Goal: Communication & Community: Participate in discussion

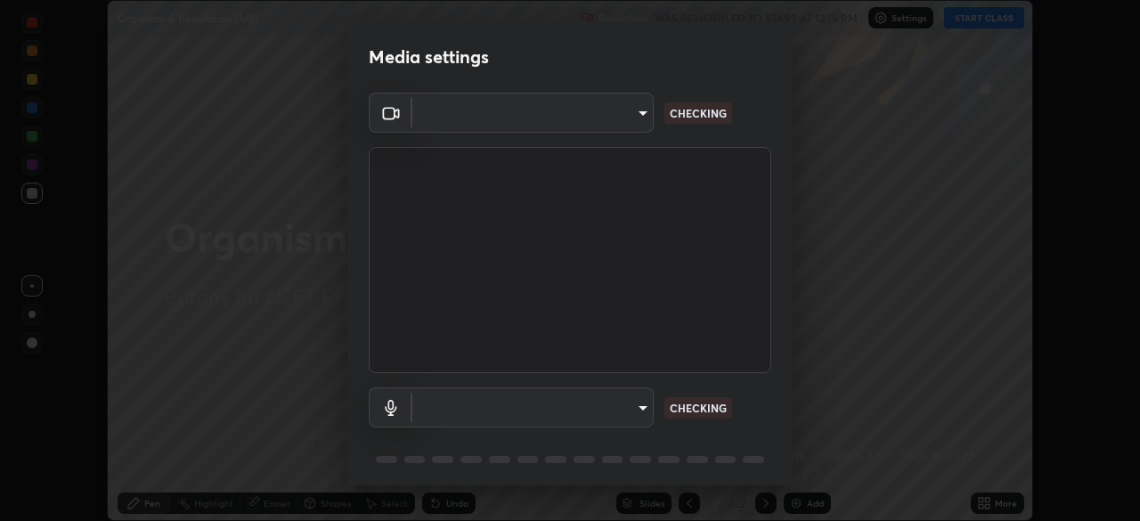
scroll to position [521, 1140]
type input "2226f6d28742a26b6e0b51399fa030018956b8f43105e33b3be5017931f45398"
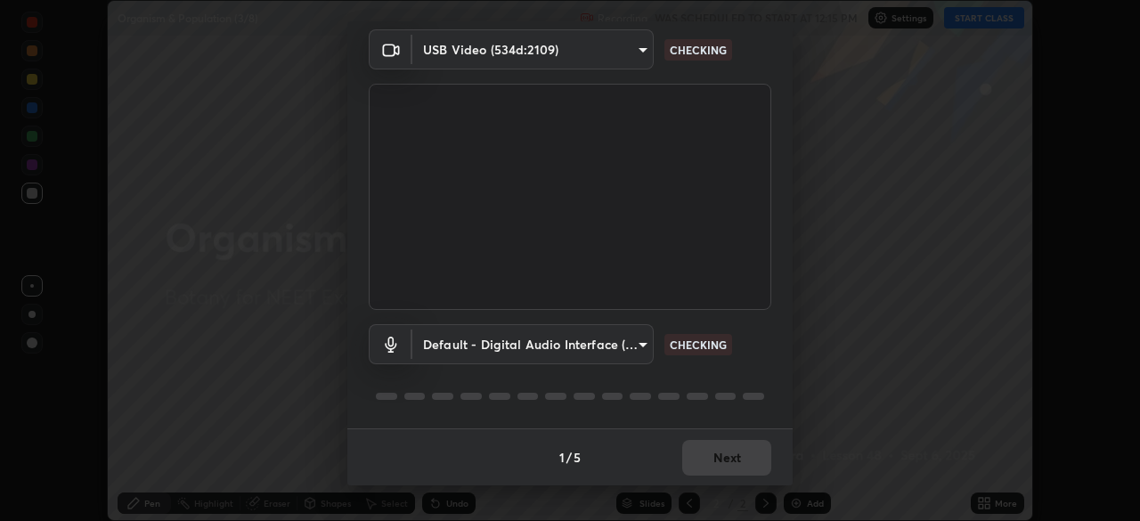
click at [520, 344] on body "Erase all Organism & Population (3/8) Recording WAS SCHEDULED TO START AT 12:15…" at bounding box center [570, 260] width 1140 height 521
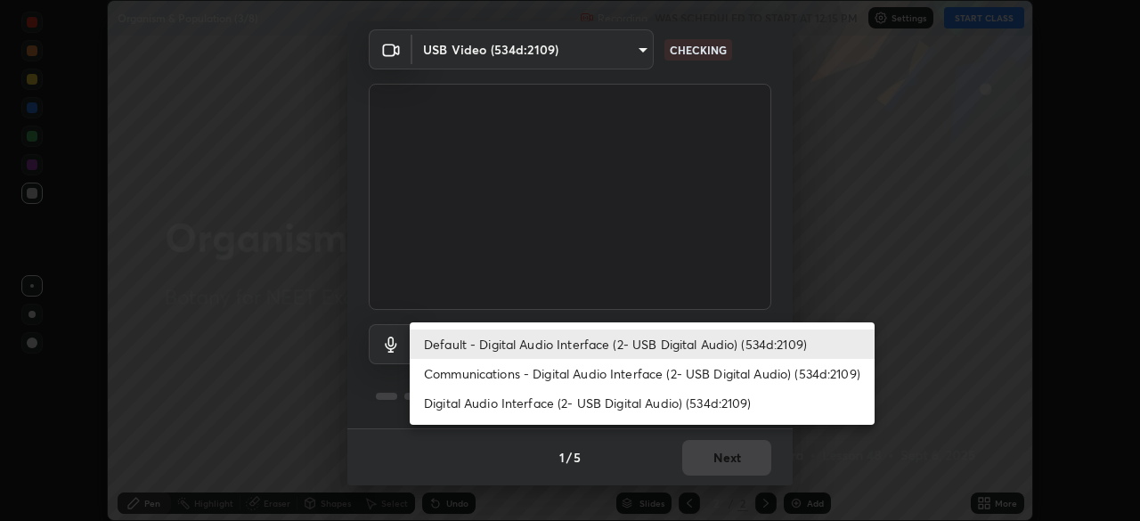
click at [506, 369] on li "Communications - Digital Audio Interface (2- USB Digital Audio) (534d:2109)" at bounding box center [642, 373] width 465 height 29
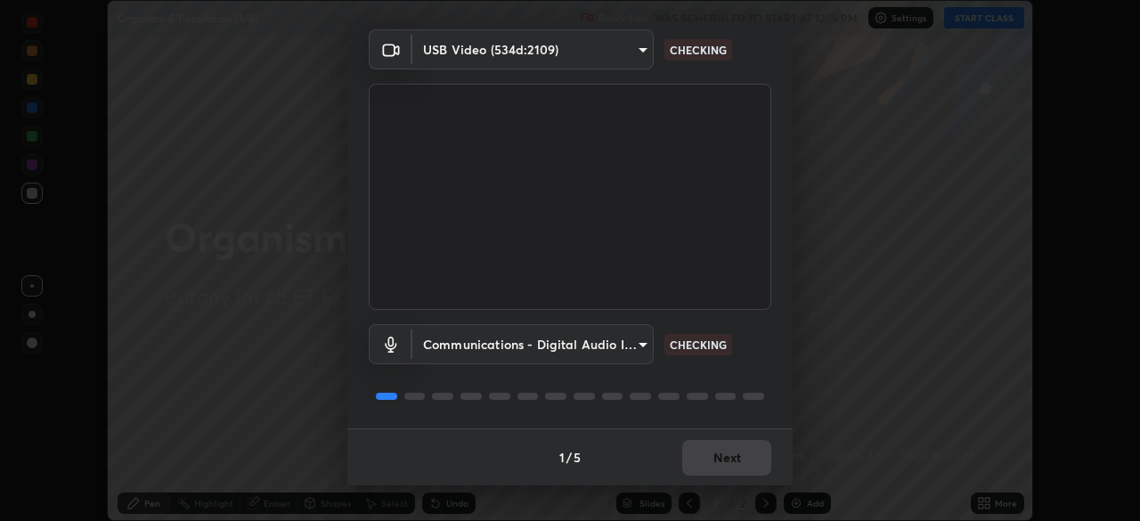
click at [509, 343] on body "Erase all Organism & Population (3/8) Recording WAS SCHEDULED TO START AT 12:15…" at bounding box center [570, 260] width 1140 height 521
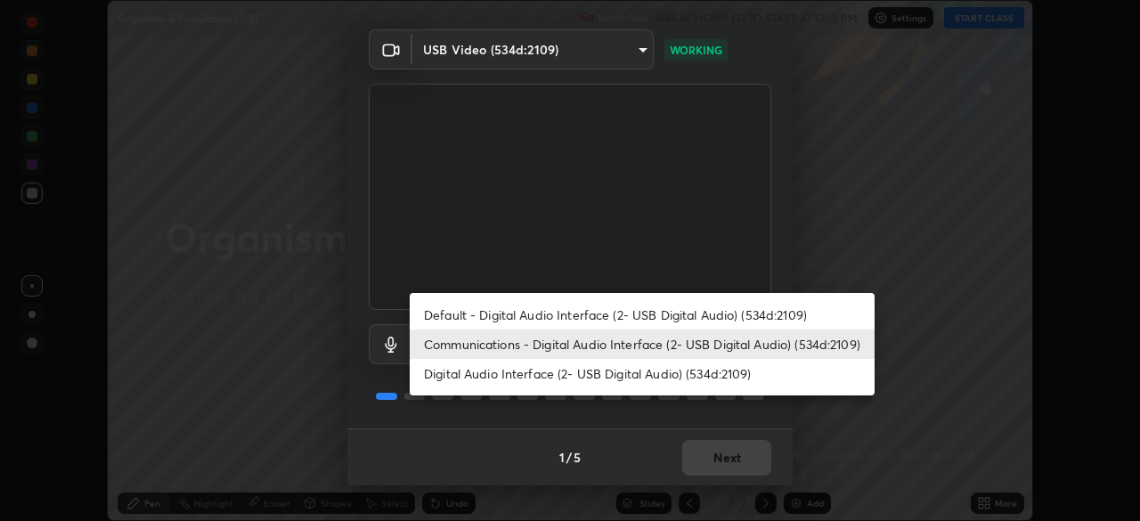
click at [507, 314] on li "Default - Digital Audio Interface (2- USB Digital Audio) (534d:2109)" at bounding box center [642, 314] width 465 height 29
type input "default"
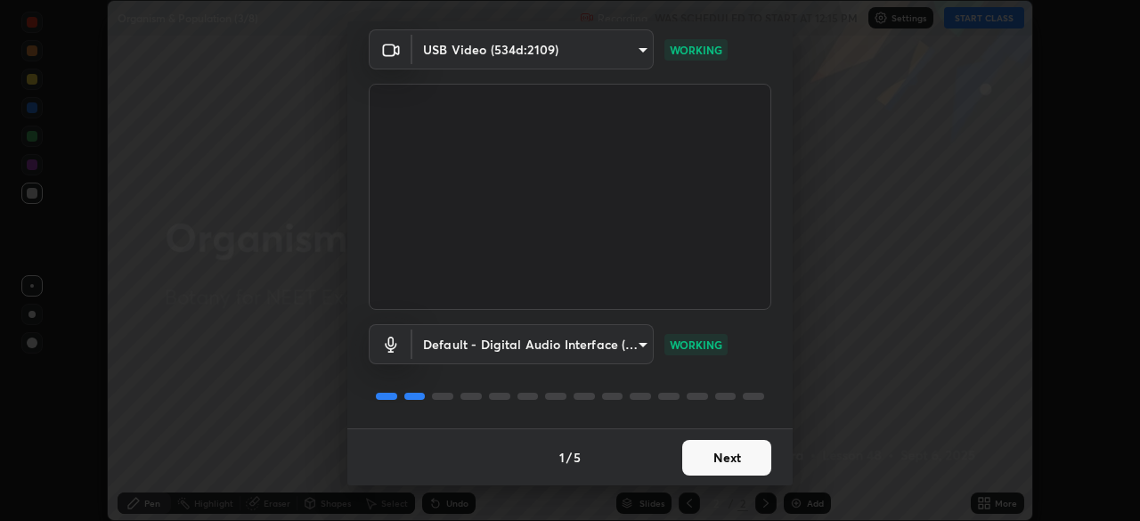
click at [730, 453] on button "Next" at bounding box center [727, 458] width 89 height 36
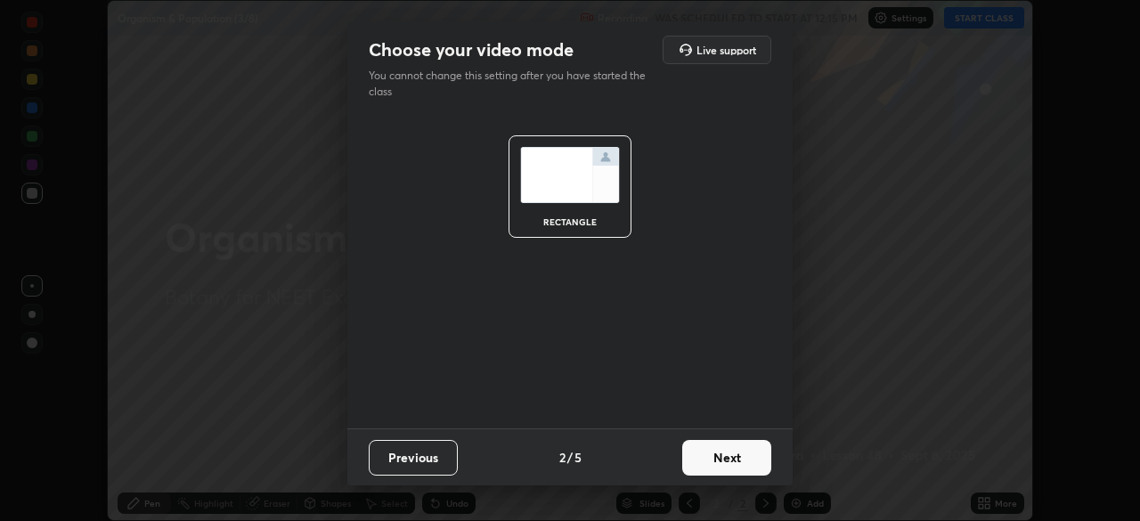
scroll to position [0, 0]
click at [730, 453] on button "Next" at bounding box center [727, 458] width 89 height 36
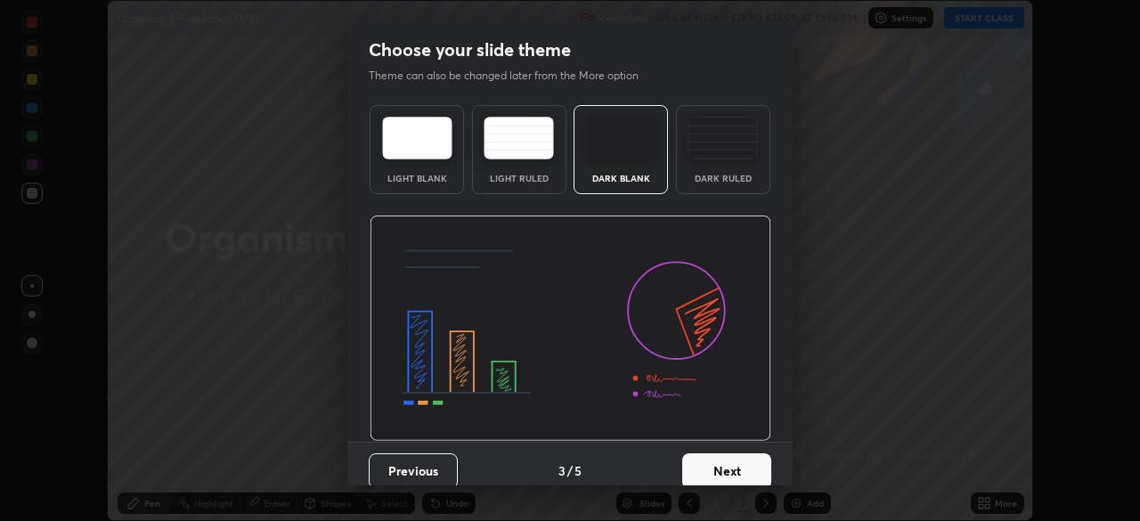
click at [732, 457] on button "Next" at bounding box center [727, 472] width 89 height 36
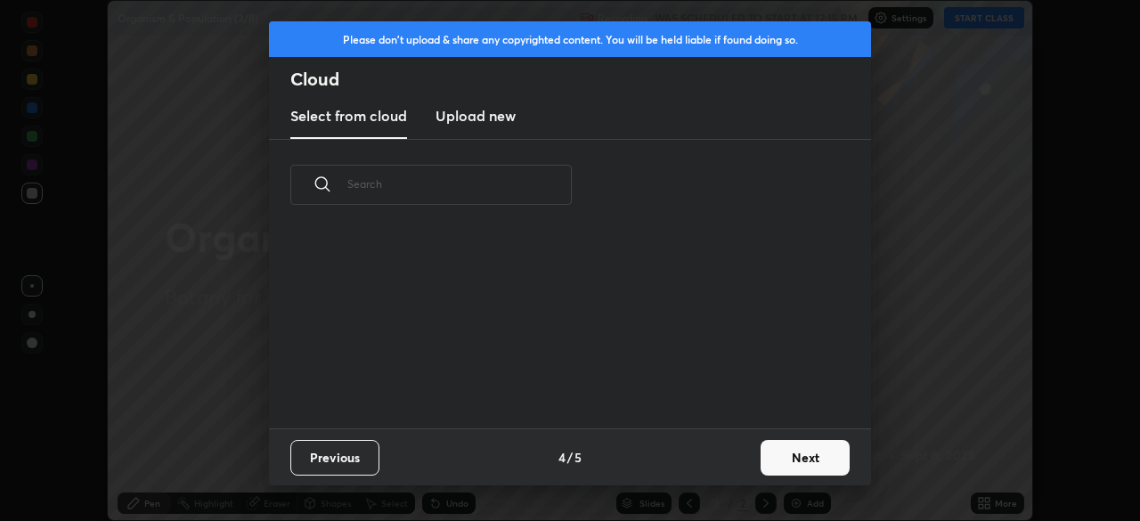
click at [797, 461] on button "Next" at bounding box center [805, 458] width 89 height 36
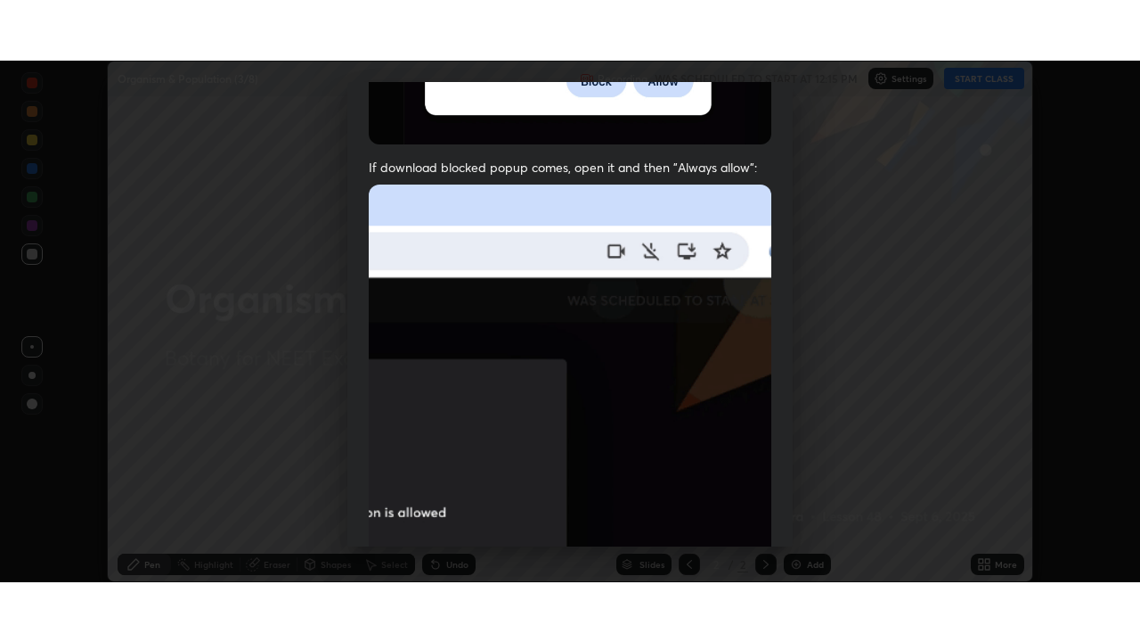
scroll to position [427, 0]
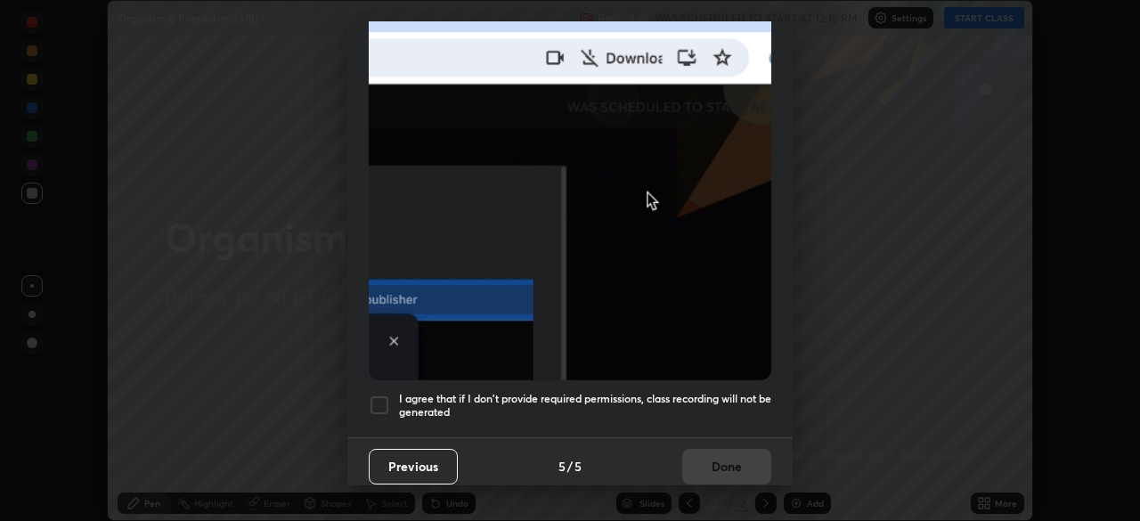
click at [389, 396] on div at bounding box center [379, 405] width 21 height 21
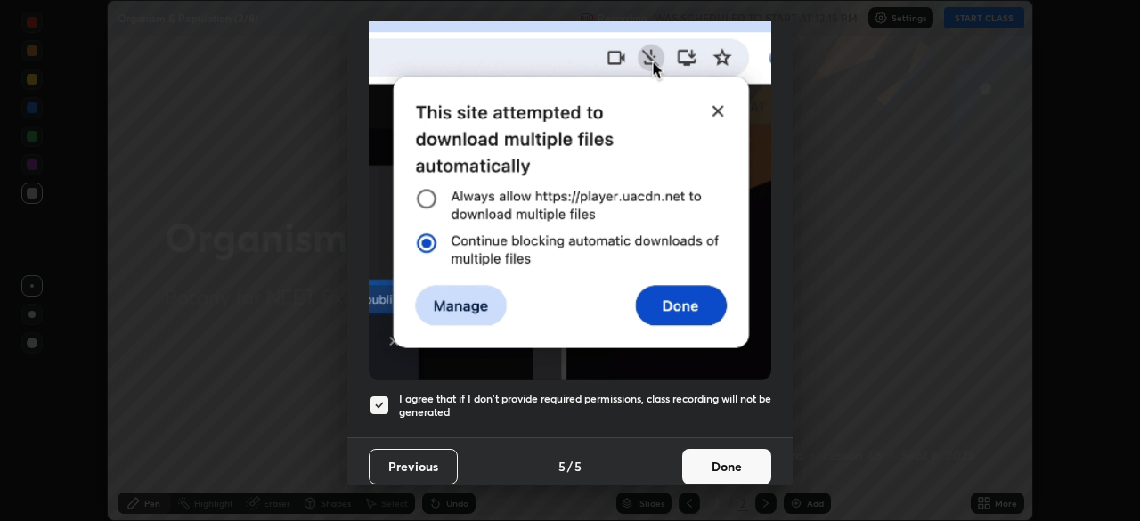
click at [727, 465] on button "Done" at bounding box center [727, 467] width 89 height 36
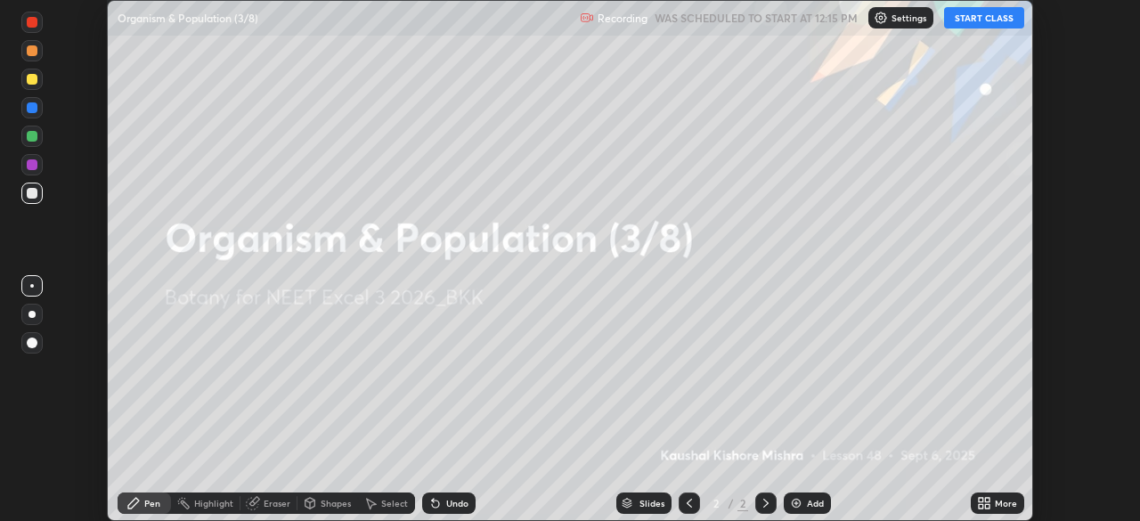
click at [988, 502] on icon at bounding box center [987, 500] width 4 height 4
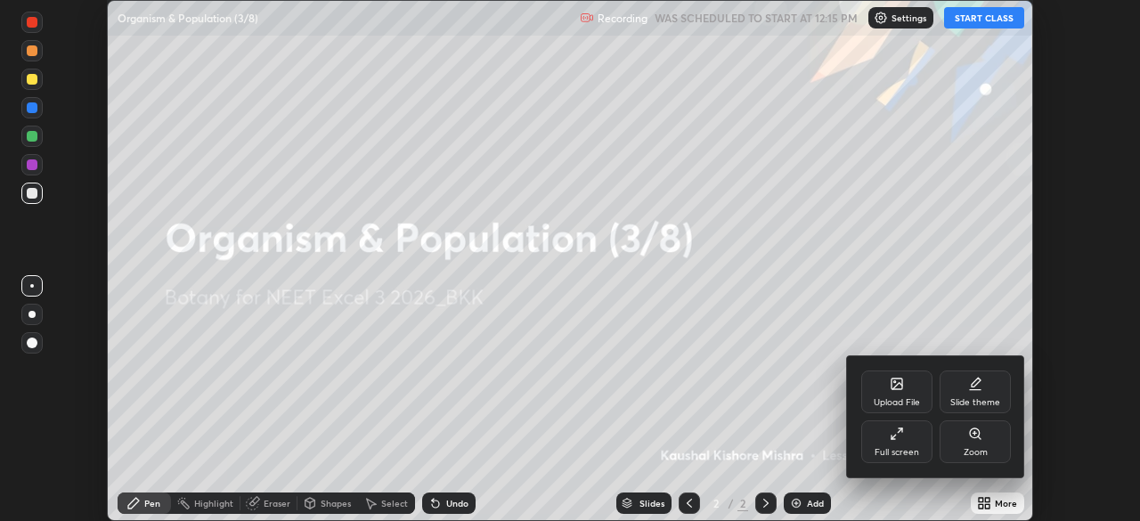
click at [904, 437] on div "Full screen" at bounding box center [897, 442] width 71 height 43
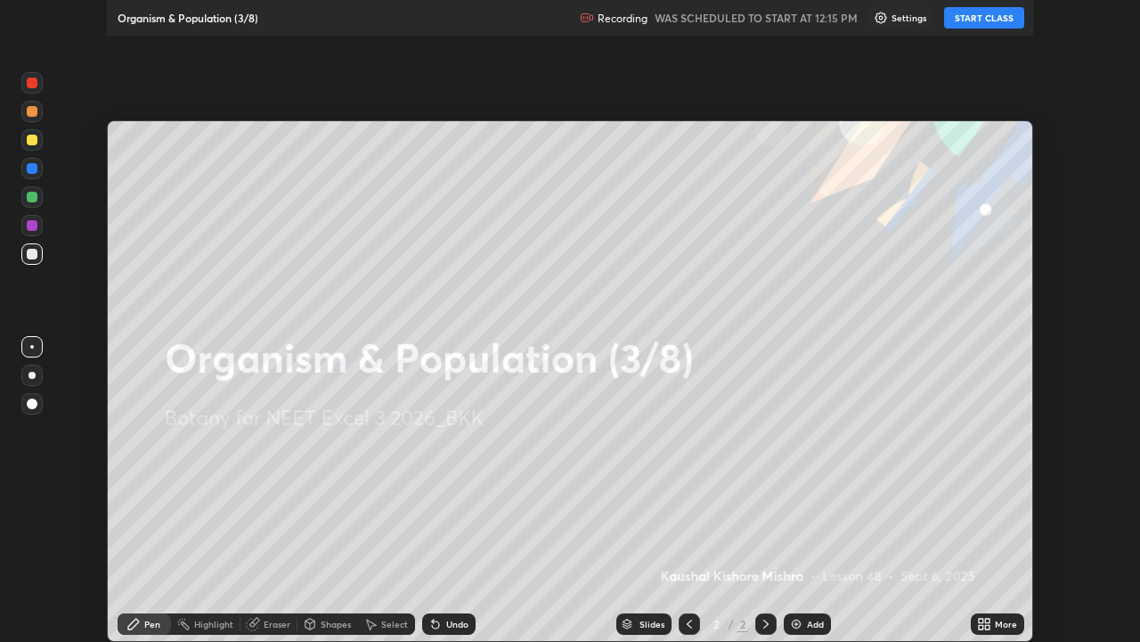
scroll to position [642, 1140]
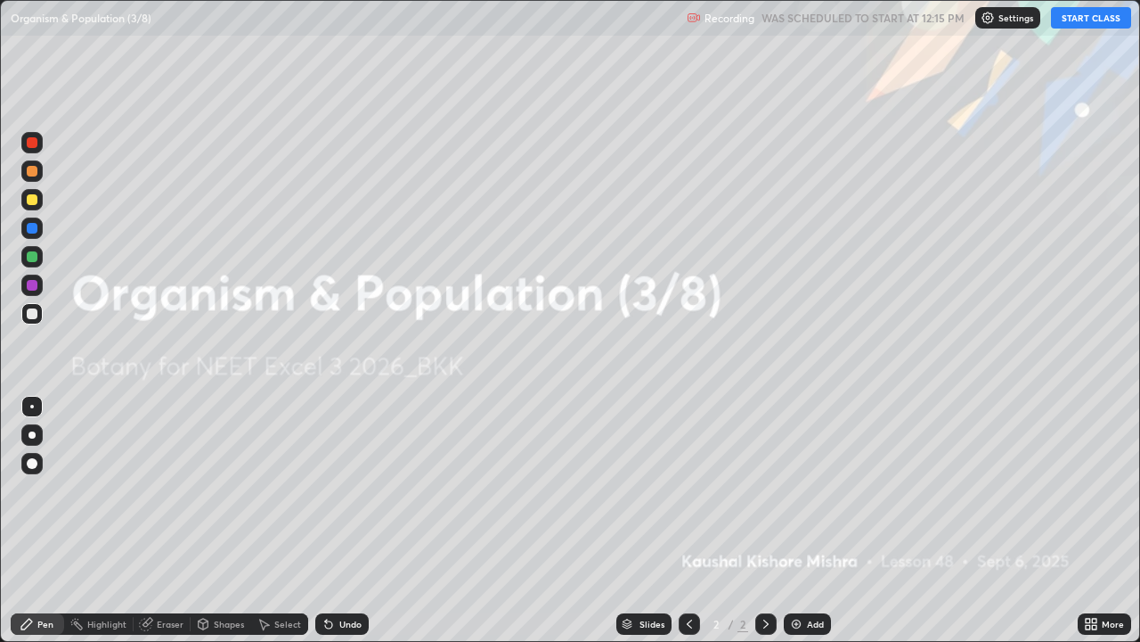
click at [1076, 20] on button "START CLASS" at bounding box center [1091, 17] width 80 height 21
click at [799, 520] on img at bounding box center [796, 624] width 14 height 14
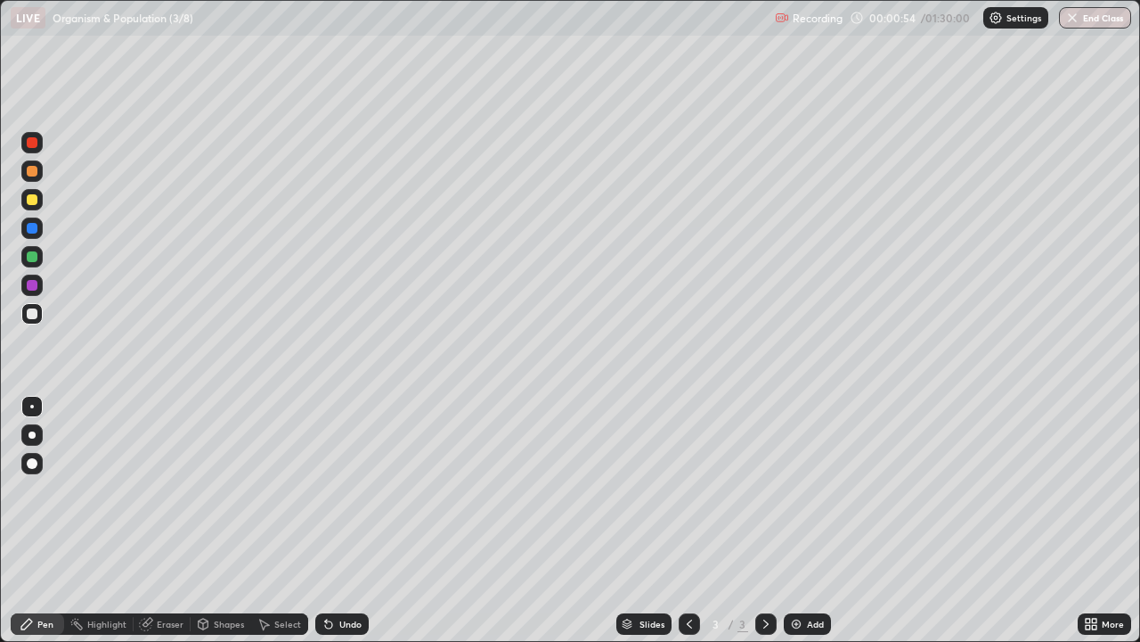
click at [35, 259] on div at bounding box center [32, 256] width 11 height 11
click at [34, 202] on div at bounding box center [32, 199] width 11 height 11
click at [36, 313] on div at bounding box center [32, 313] width 11 height 11
click at [795, 520] on img at bounding box center [796, 624] width 14 height 14
click at [37, 201] on div at bounding box center [32, 199] width 11 height 11
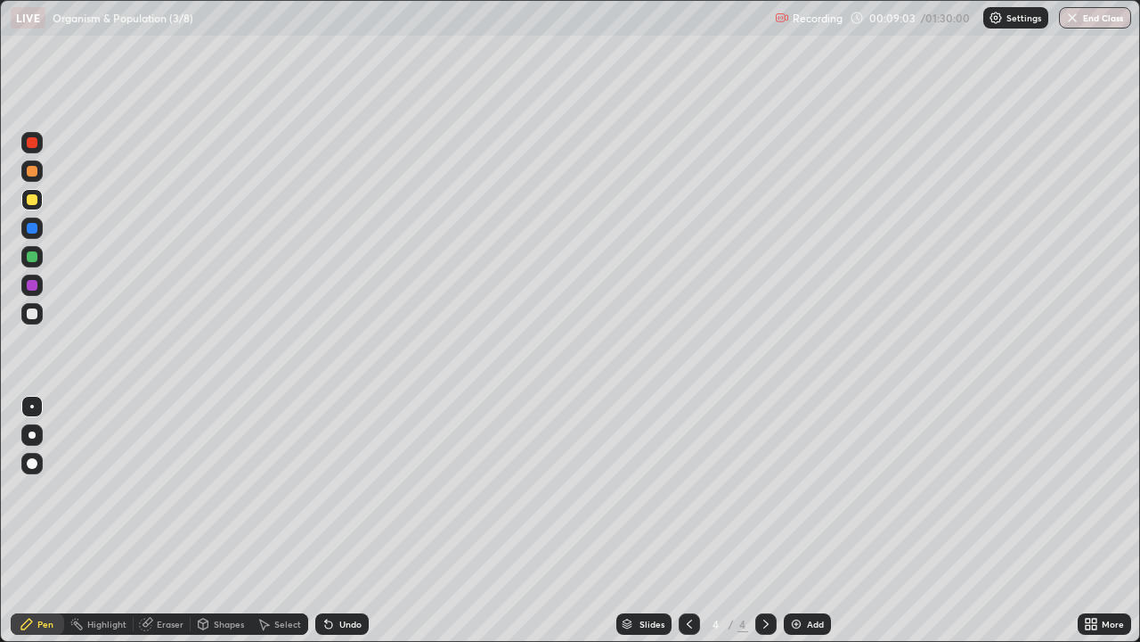
click at [32, 263] on div at bounding box center [31, 256] width 21 height 21
click at [36, 315] on div at bounding box center [32, 313] width 11 height 11
click at [33, 260] on div at bounding box center [32, 256] width 11 height 11
click at [32, 315] on div at bounding box center [32, 313] width 11 height 11
click at [29, 201] on div at bounding box center [32, 199] width 11 height 11
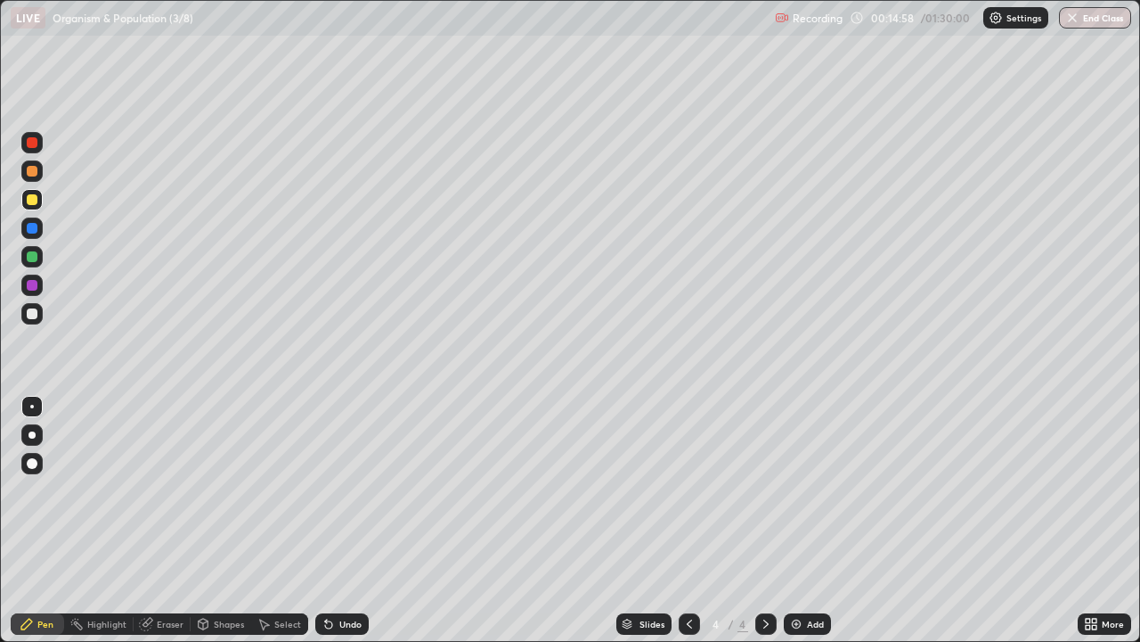
click at [29, 202] on div at bounding box center [32, 199] width 11 height 11
click at [28, 173] on div at bounding box center [32, 171] width 11 height 11
click at [32, 174] on div at bounding box center [32, 171] width 11 height 11
click at [30, 178] on div at bounding box center [31, 170] width 21 height 21
click at [30, 177] on div at bounding box center [31, 170] width 21 height 21
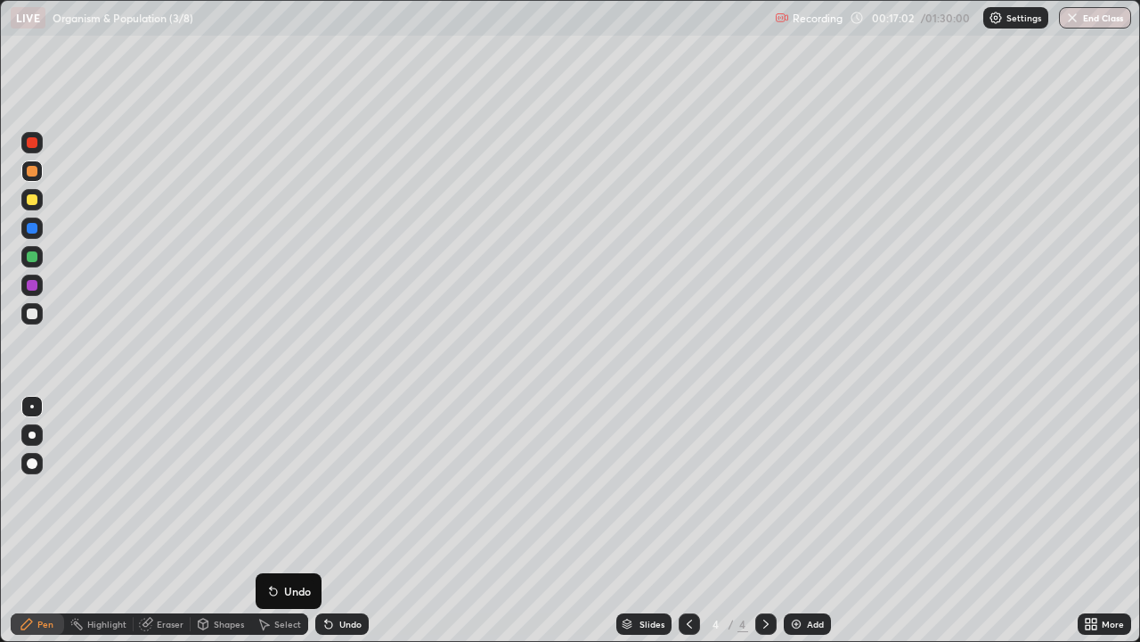
click at [264, 520] on button "Undo" at bounding box center [289, 590] width 52 height 21
click at [799, 520] on img at bounding box center [796, 624] width 14 height 14
click at [32, 315] on div at bounding box center [32, 313] width 11 height 11
click at [35, 200] on div at bounding box center [32, 199] width 11 height 11
click at [157, 520] on div "Eraser" at bounding box center [170, 623] width 27 height 9
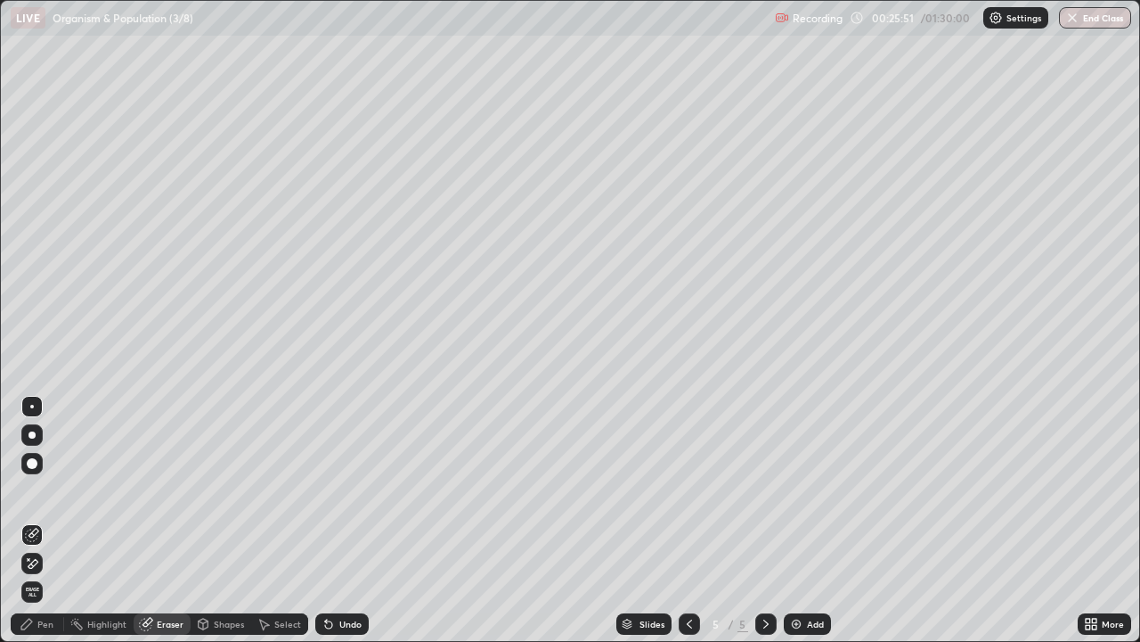
click at [33, 463] on div at bounding box center [32, 463] width 11 height 11
click at [45, 520] on div "Pen" at bounding box center [45, 623] width 16 height 9
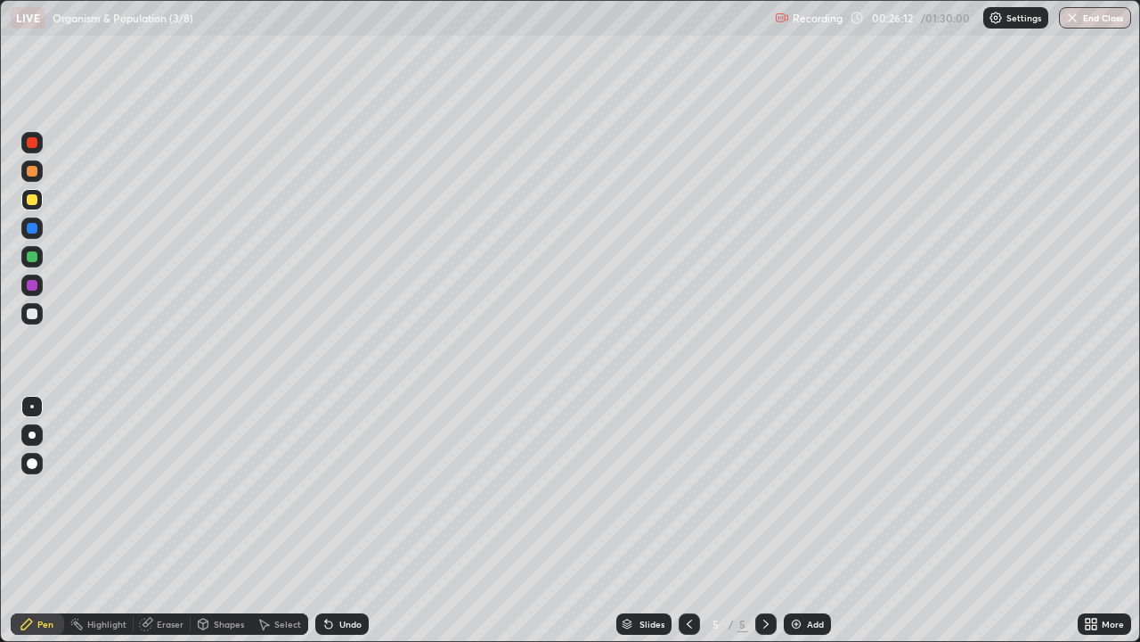
click at [32, 315] on div at bounding box center [32, 313] width 11 height 11
click at [34, 200] on div at bounding box center [32, 199] width 11 height 11
click at [30, 256] on div at bounding box center [32, 256] width 11 height 11
click at [32, 314] on div at bounding box center [32, 313] width 11 height 11
click at [39, 258] on div at bounding box center [31, 256] width 21 height 21
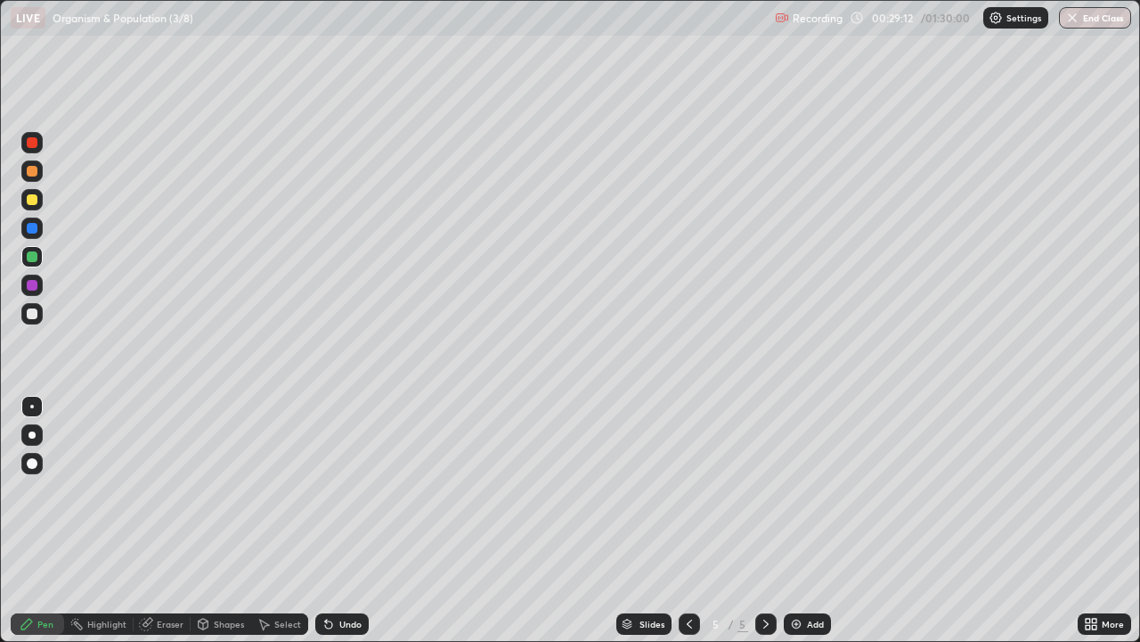
click at [34, 234] on div at bounding box center [31, 227] width 21 height 21
click at [31, 257] on div at bounding box center [32, 256] width 11 height 11
click at [790, 520] on img at bounding box center [796, 624] width 14 height 14
click at [35, 201] on div at bounding box center [32, 199] width 11 height 11
click at [34, 258] on div at bounding box center [32, 256] width 11 height 11
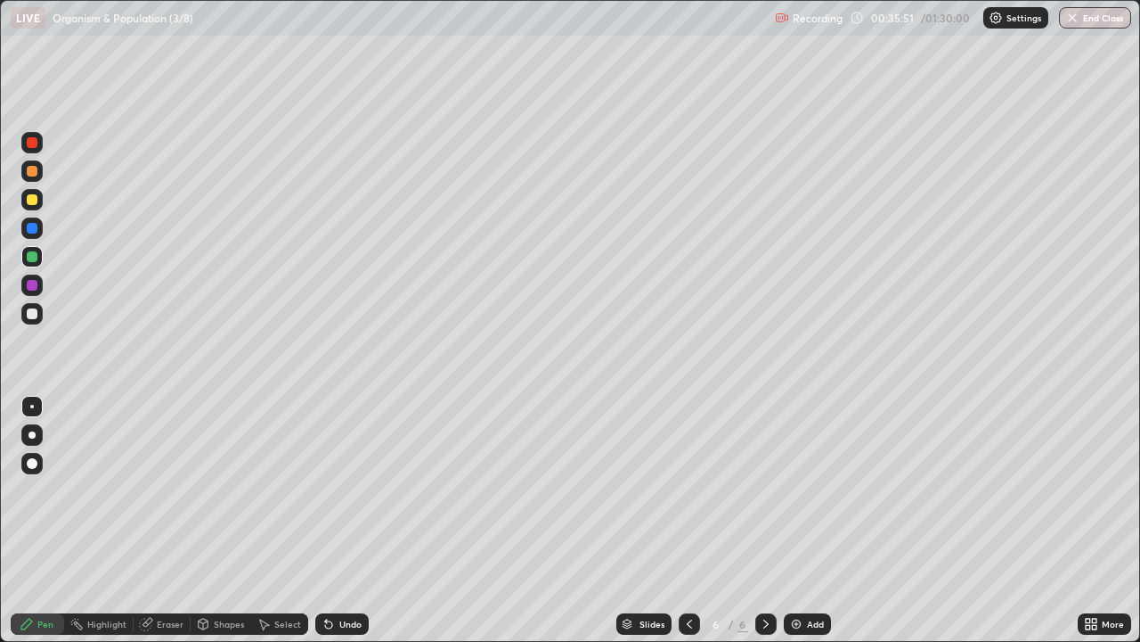
click at [33, 202] on div at bounding box center [32, 199] width 11 height 11
click at [793, 520] on img at bounding box center [796, 624] width 14 height 14
click at [34, 314] on div at bounding box center [32, 313] width 11 height 11
click at [29, 283] on div at bounding box center [32, 285] width 11 height 11
click at [32, 316] on div at bounding box center [32, 313] width 11 height 11
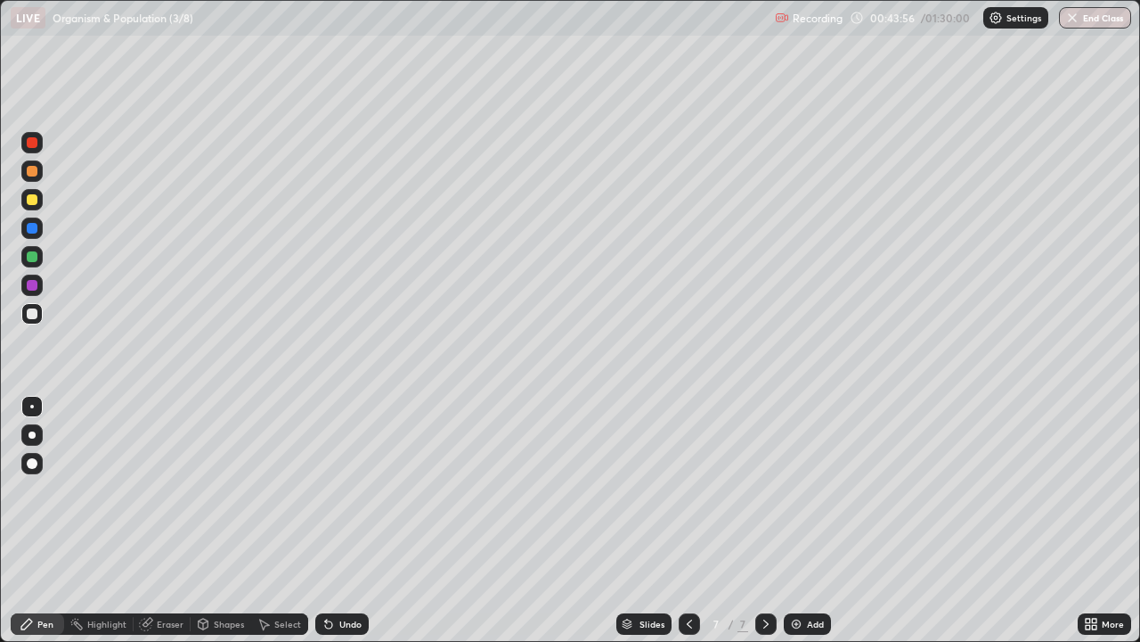
click at [31, 258] on div at bounding box center [32, 256] width 11 height 11
click at [29, 202] on div at bounding box center [32, 199] width 11 height 11
click at [695, 520] on div at bounding box center [689, 623] width 21 height 21
click at [687, 520] on icon at bounding box center [690, 624] width 14 height 14
click at [764, 520] on icon at bounding box center [766, 624] width 14 height 14
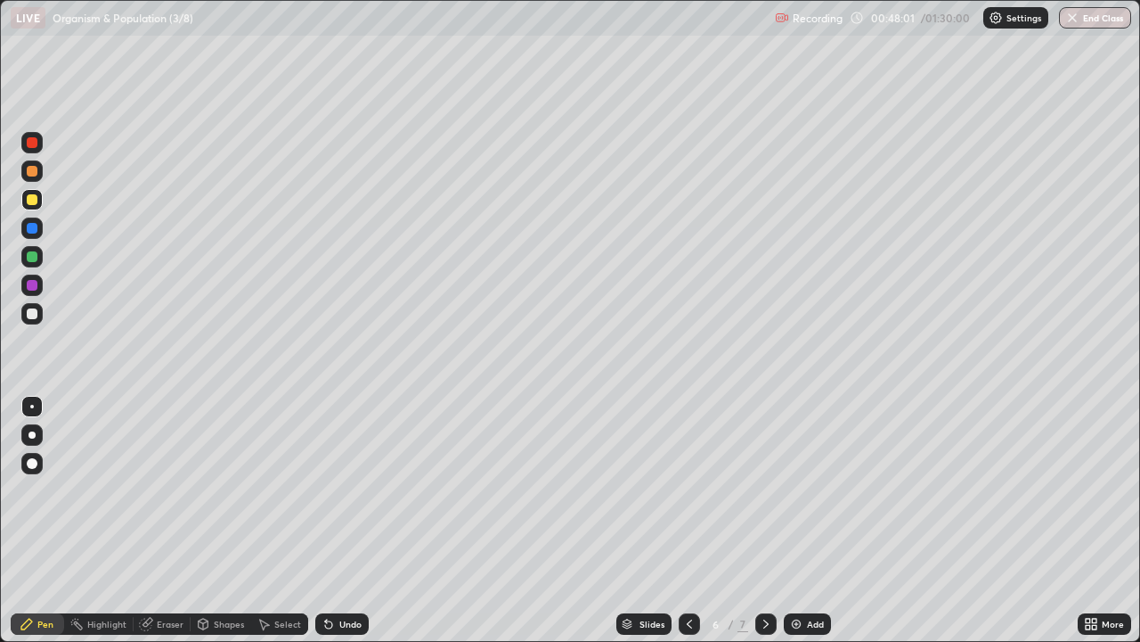
click at [764, 520] on icon at bounding box center [766, 624] width 14 height 14
click at [687, 520] on icon at bounding box center [690, 624] width 14 height 14
click at [795, 520] on img at bounding box center [796, 624] width 14 height 14
click at [36, 259] on div at bounding box center [32, 256] width 11 height 11
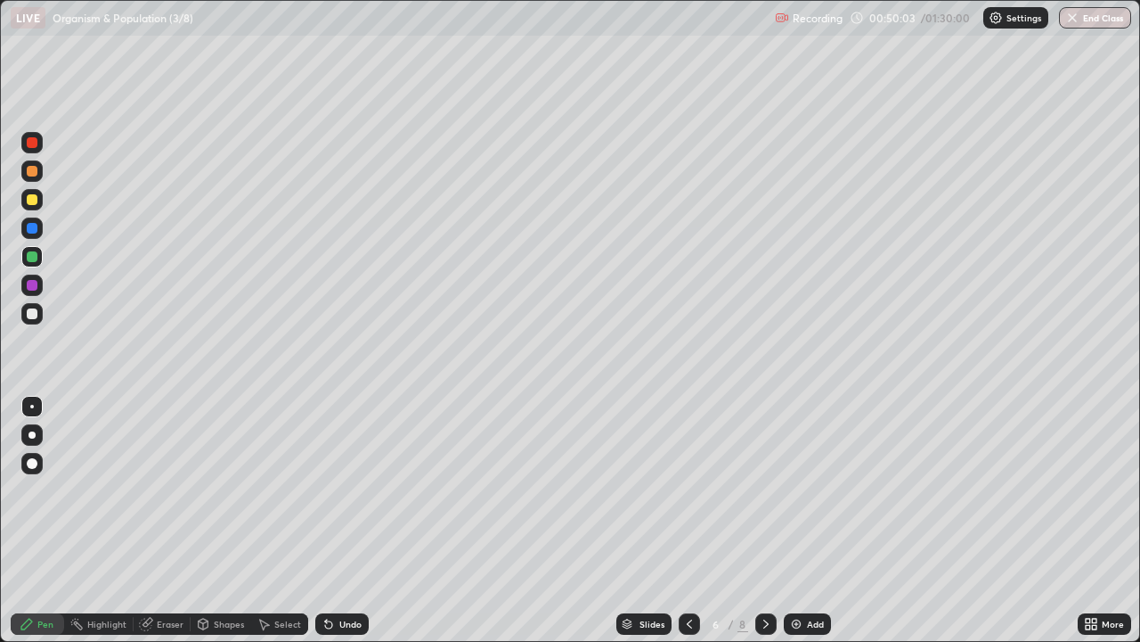
click at [33, 313] on div at bounding box center [32, 313] width 11 height 11
click at [38, 261] on div at bounding box center [31, 256] width 21 height 21
click at [33, 315] on div at bounding box center [32, 313] width 11 height 11
click at [29, 204] on div at bounding box center [32, 199] width 11 height 11
click at [28, 258] on div at bounding box center [32, 256] width 11 height 11
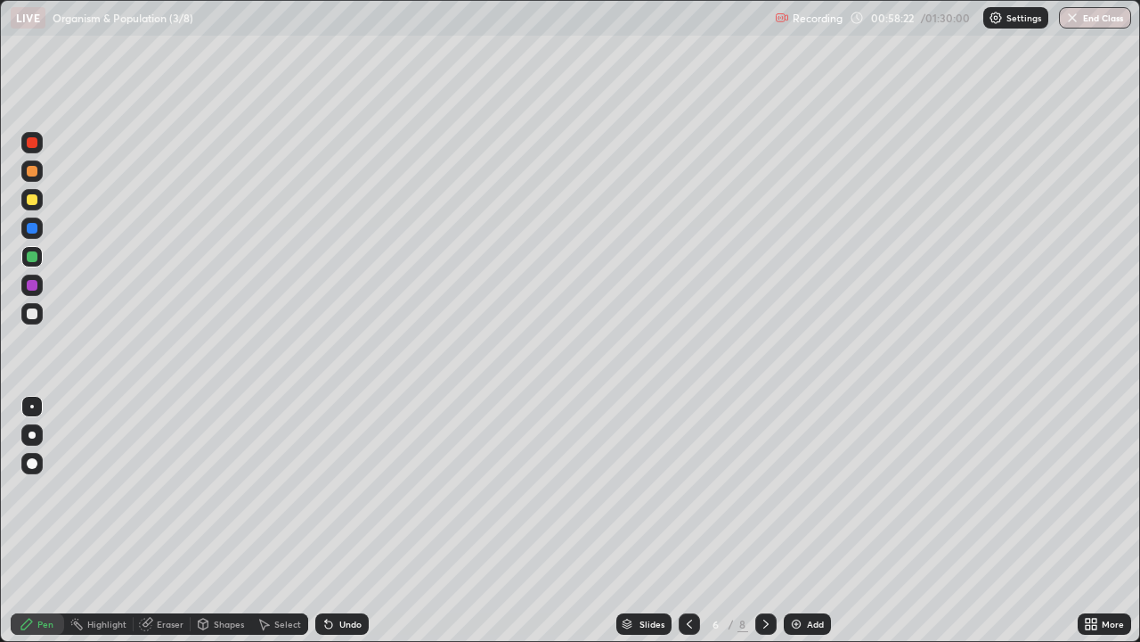
click at [28, 228] on div at bounding box center [32, 228] width 11 height 11
click at [798, 520] on img at bounding box center [796, 624] width 14 height 14
click at [35, 315] on div at bounding box center [32, 313] width 11 height 11
click at [34, 201] on div at bounding box center [32, 199] width 11 height 11
click at [30, 258] on div at bounding box center [32, 256] width 11 height 11
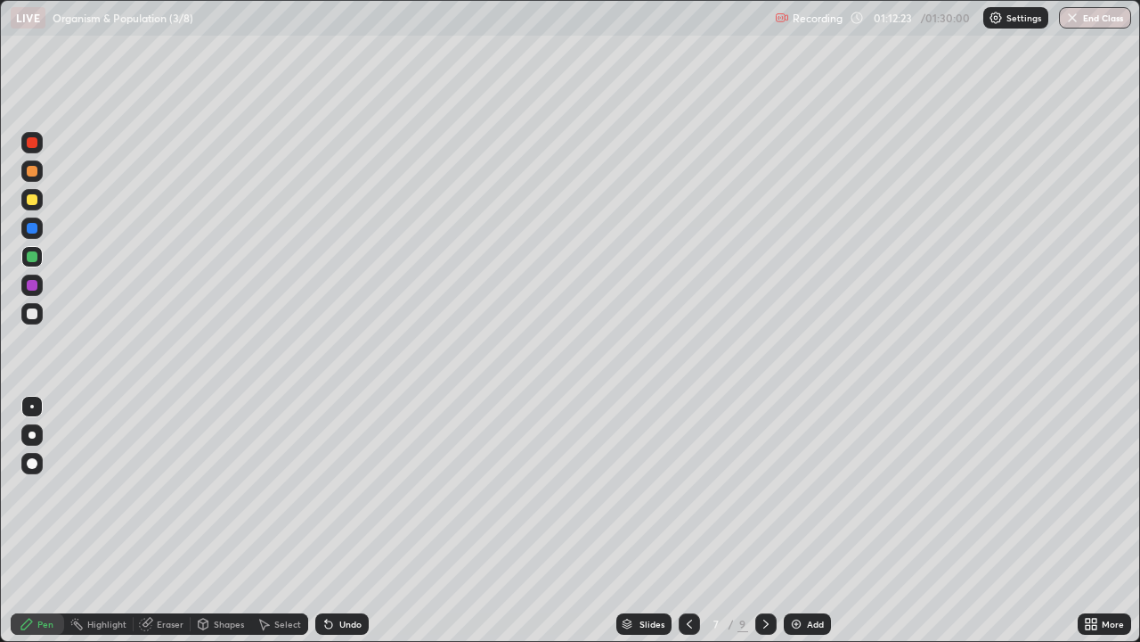
click at [35, 317] on div at bounding box center [32, 313] width 11 height 11
click at [36, 260] on div at bounding box center [32, 256] width 11 height 11
click at [163, 520] on div "Eraser" at bounding box center [162, 623] width 57 height 21
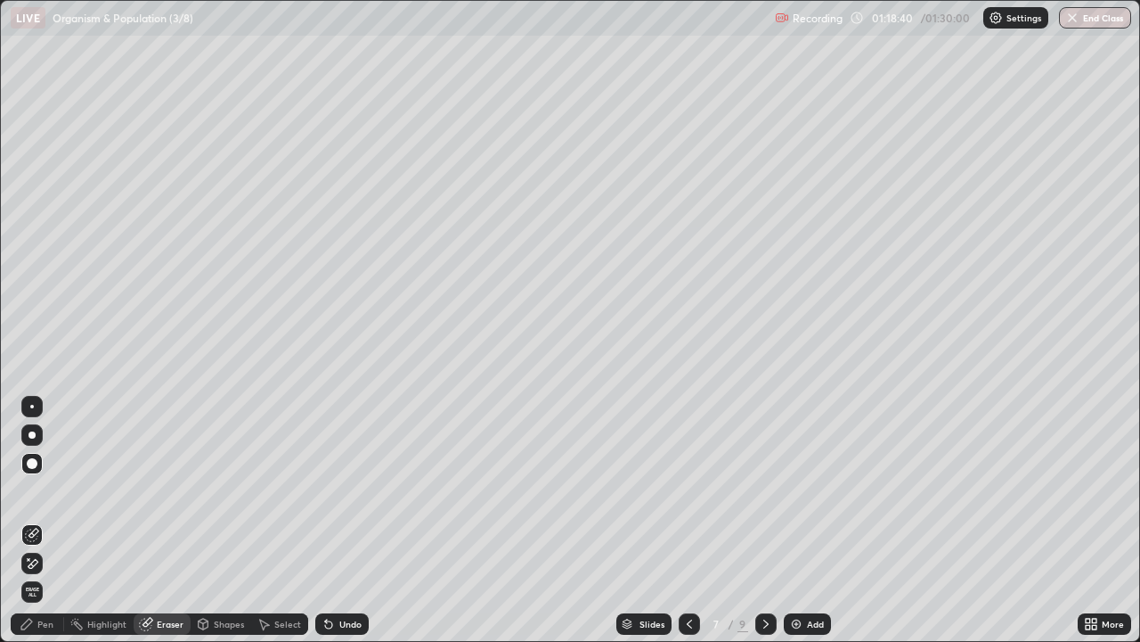
click at [48, 520] on div "Pen" at bounding box center [45, 623] width 16 height 9
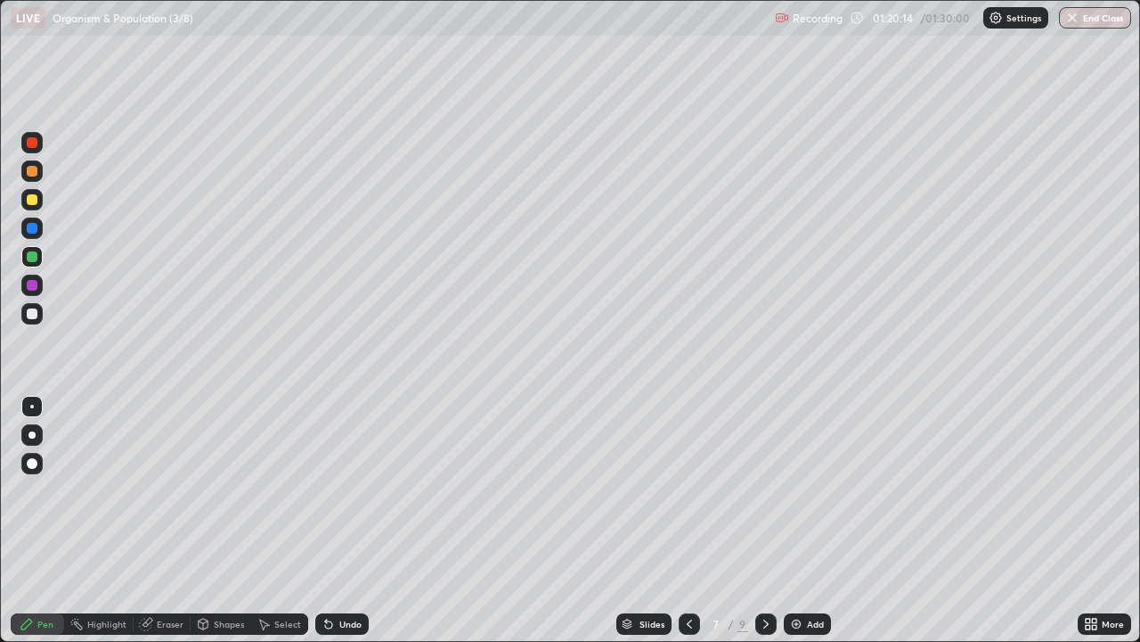
click at [1073, 20] on img "button" at bounding box center [1073, 18] width 14 height 14
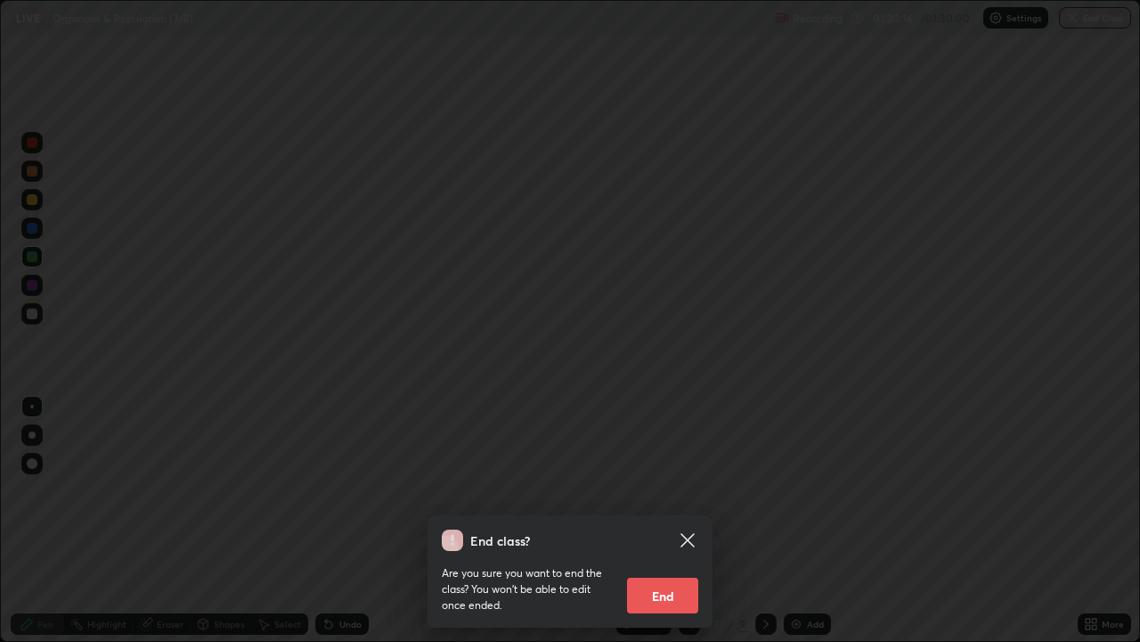
click at [669, 520] on button "End" at bounding box center [662, 595] width 71 height 36
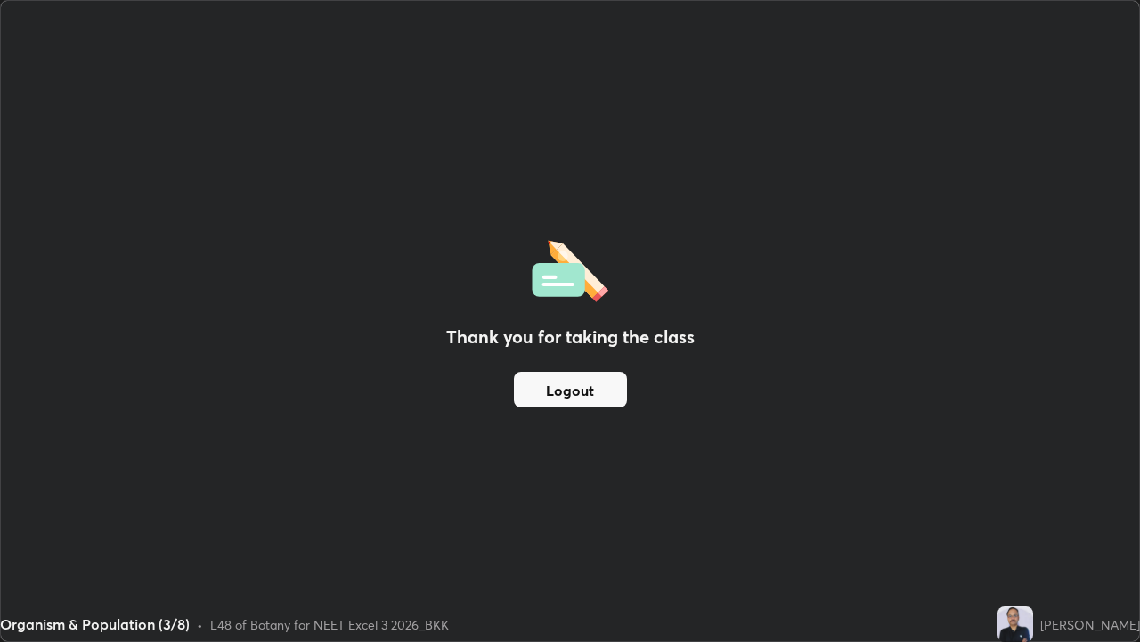
click at [542, 389] on button "Logout" at bounding box center [570, 390] width 113 height 36
